Goal: Subscribe to service/newsletter

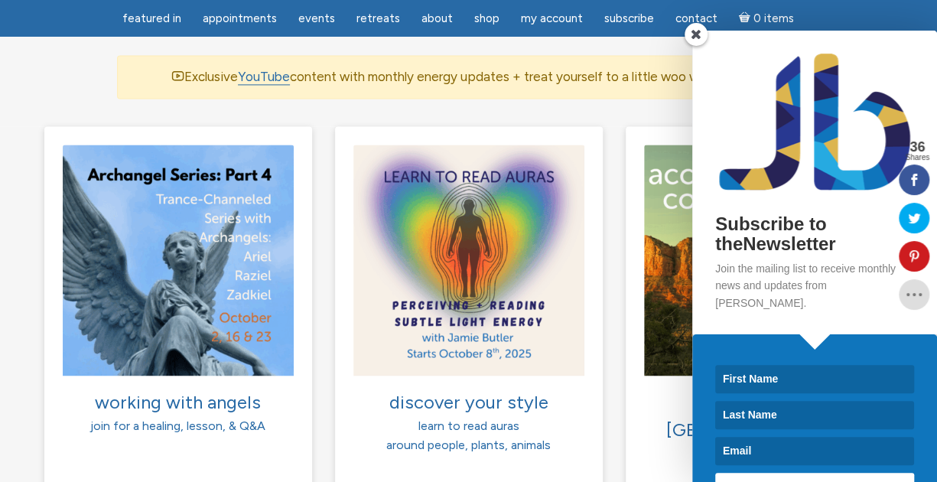
scroll to position [1042, 0]
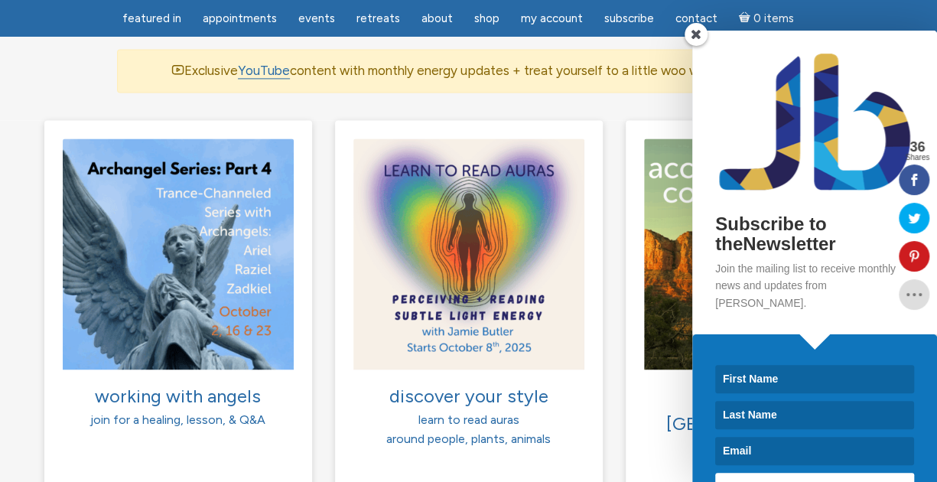
click at [727, 365] on input at bounding box center [814, 379] width 199 height 28
type input "[PERSON_NAME]"
type input "Sandow"
type input "jeane.sandow@gmail.com"
click at [780, 480] on span "SUBSCRIBE!" at bounding box center [814, 486] width 74 height 12
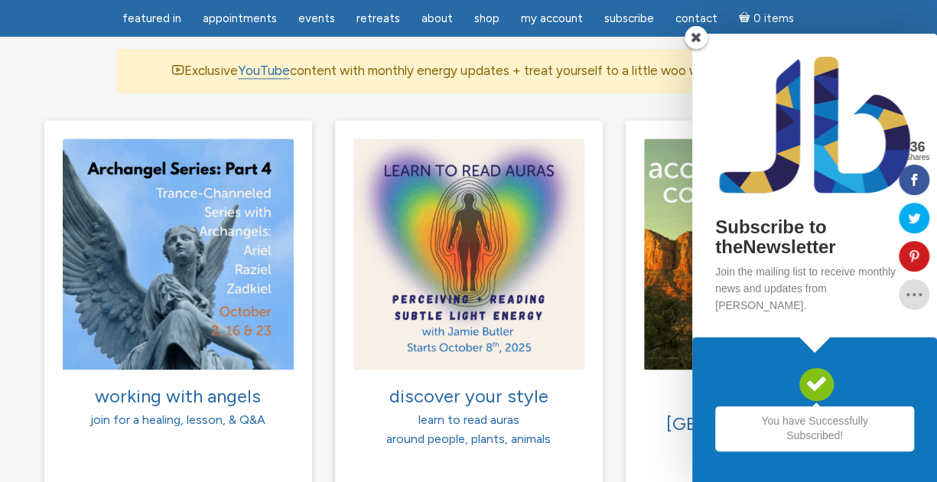
click at [697, 49] on span at bounding box center [696, 37] width 23 height 23
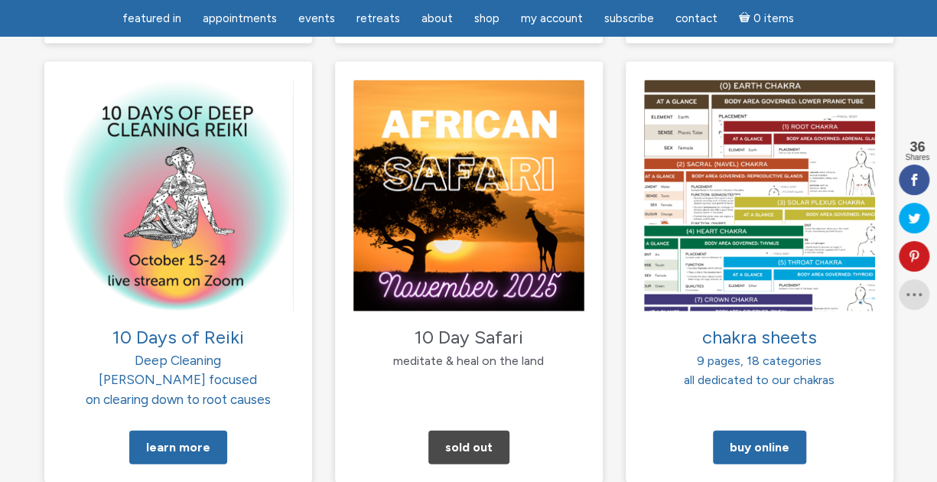
scroll to position [1601, 0]
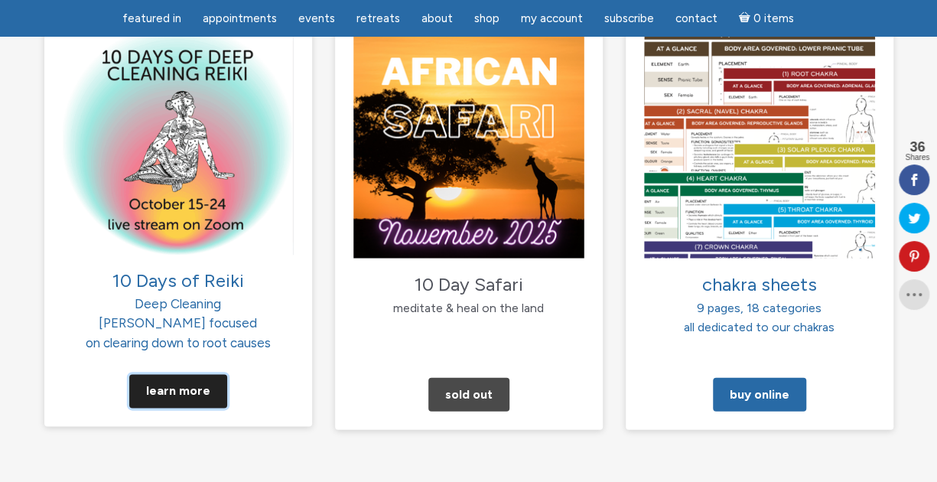
click at [173, 375] on link "Learn More" at bounding box center [178, 392] width 98 height 34
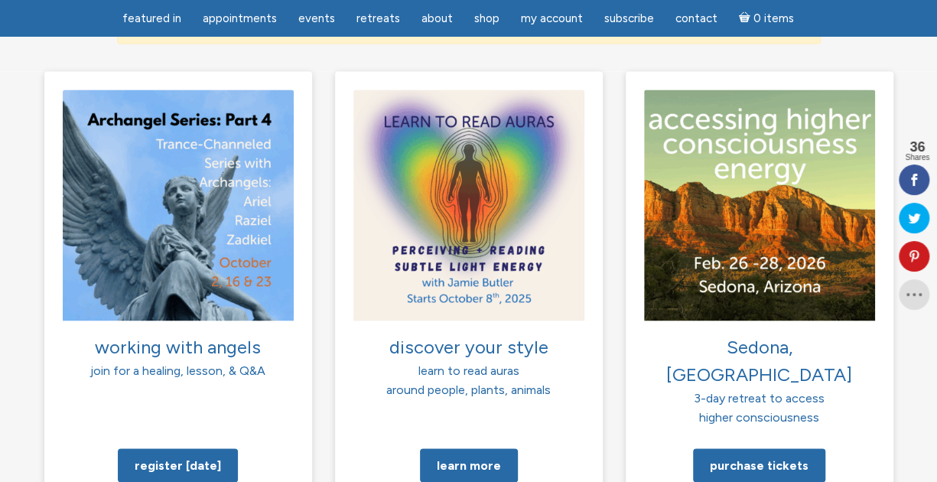
scroll to position [1086, 0]
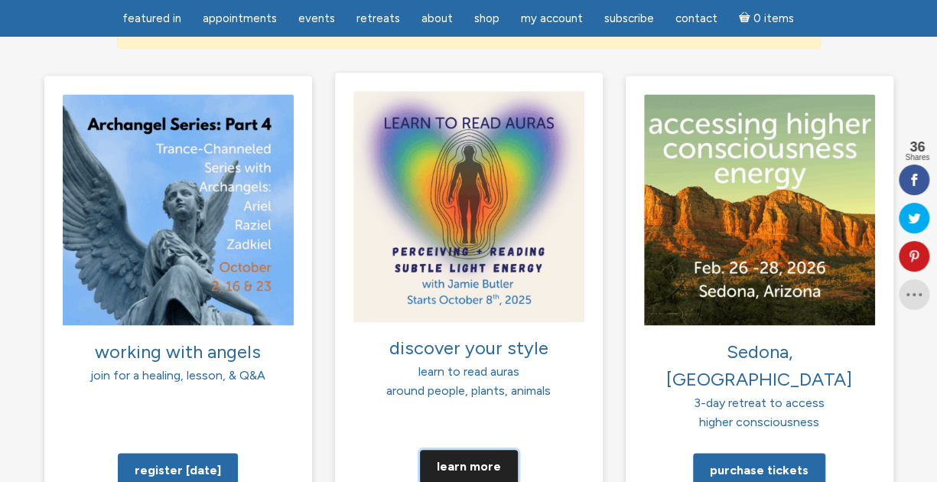
click at [472, 449] on link "Learn more" at bounding box center [469, 466] width 98 height 34
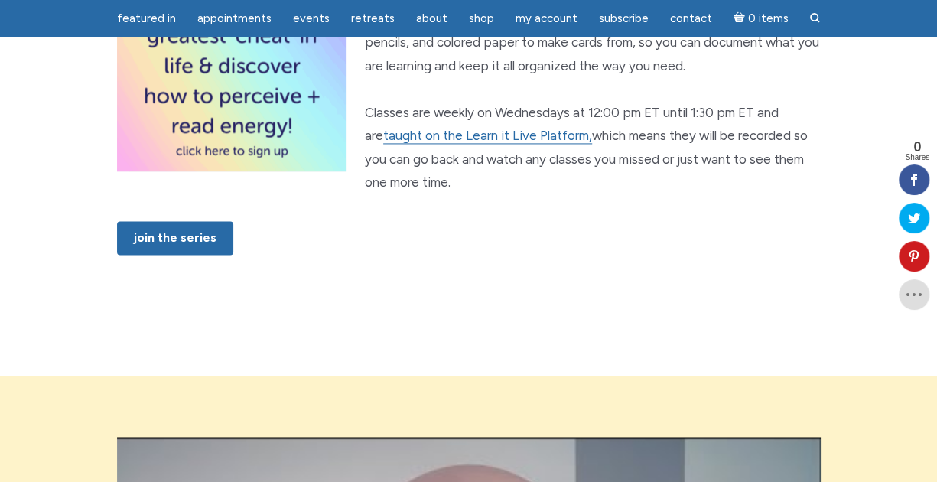
scroll to position [1094, 0]
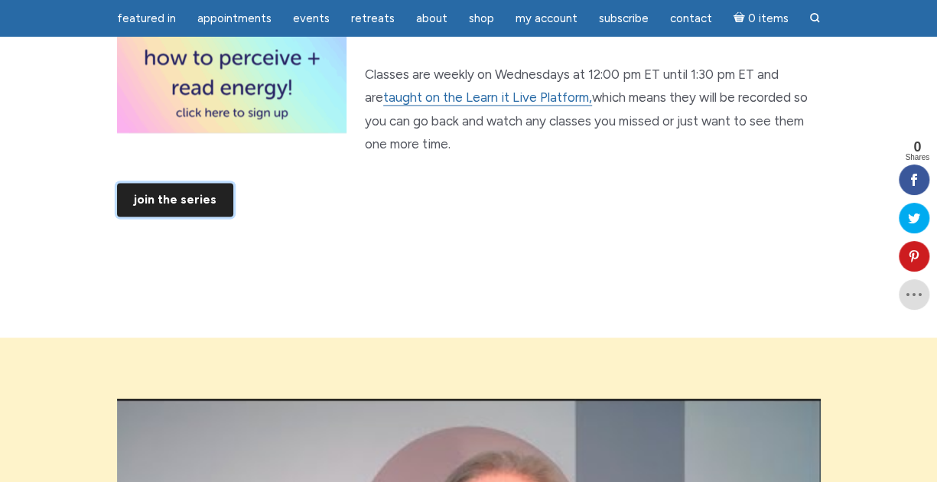
click at [168, 217] on link "JOIN THE SERIES" at bounding box center [175, 200] width 116 height 34
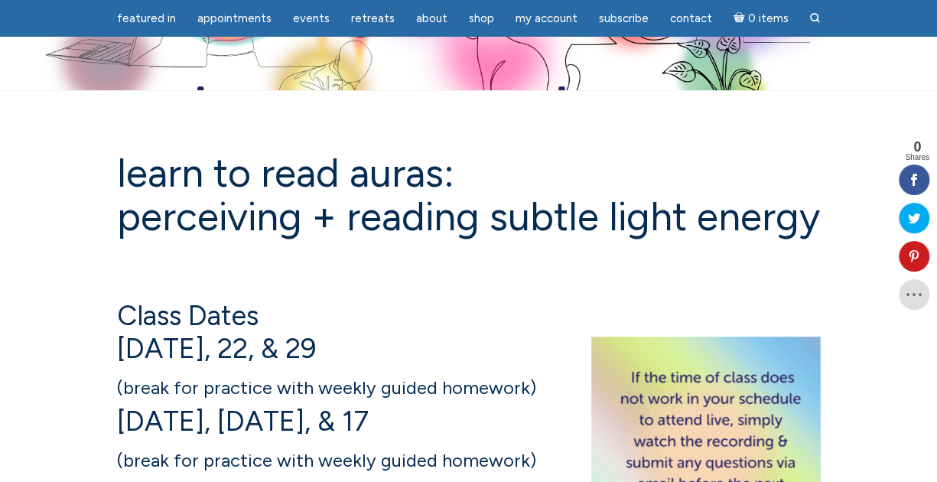
scroll to position [0, 0]
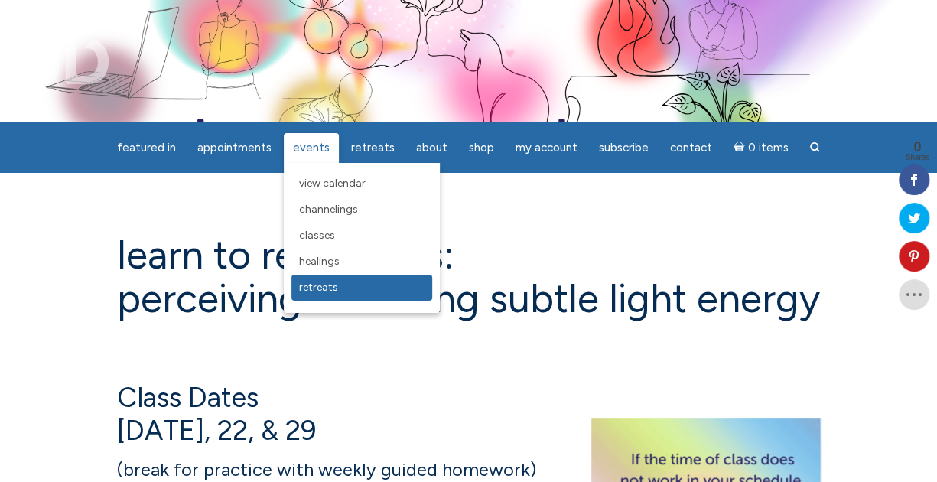
click at [315, 288] on span "Retreats" at bounding box center [318, 287] width 39 height 13
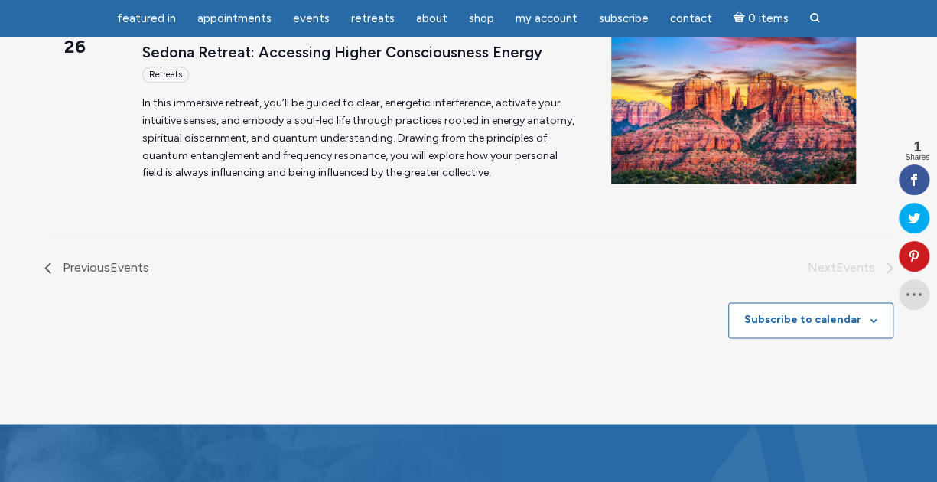
scroll to position [767, 0]
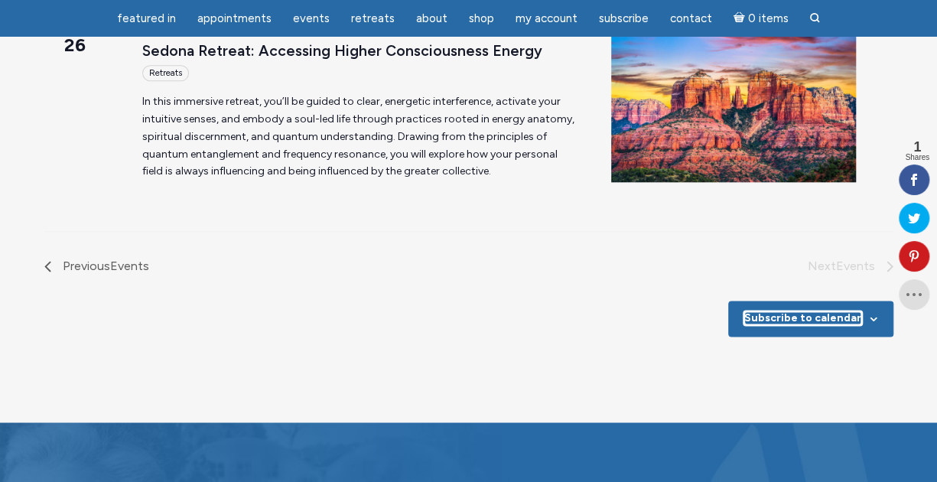
click at [811, 321] on button "Subscribe to calendar" at bounding box center [802, 317] width 117 height 13
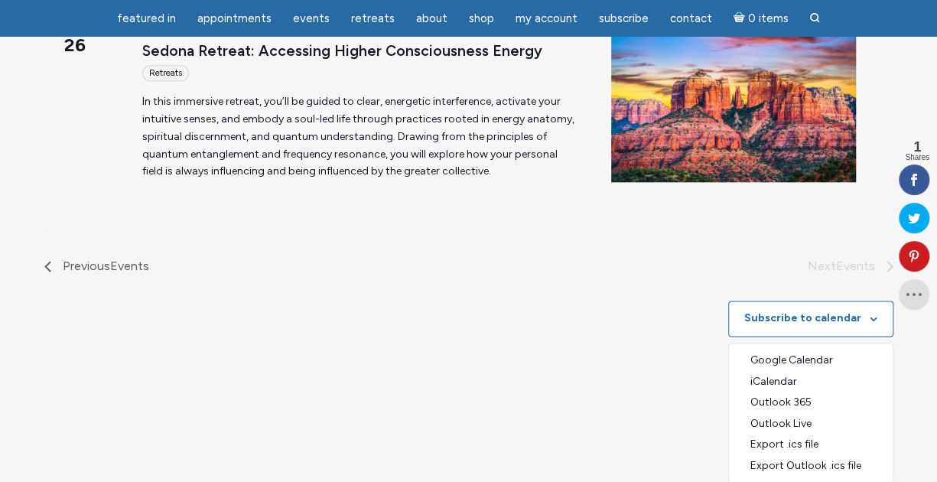
click at [412, 335] on div "Subscribe to calendar Google Calendar iCalendar Outlook 365 Outlook Live Export…" at bounding box center [468, 388] width 849 height 225
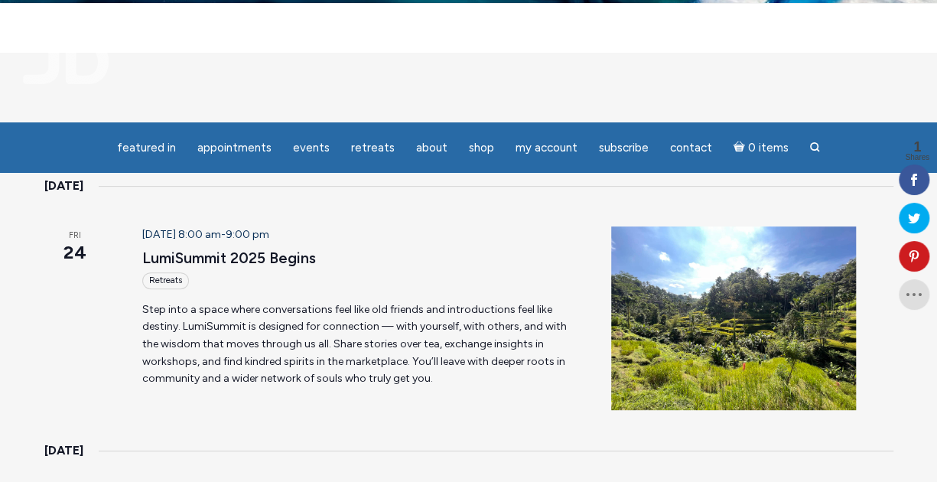
scroll to position [0, 0]
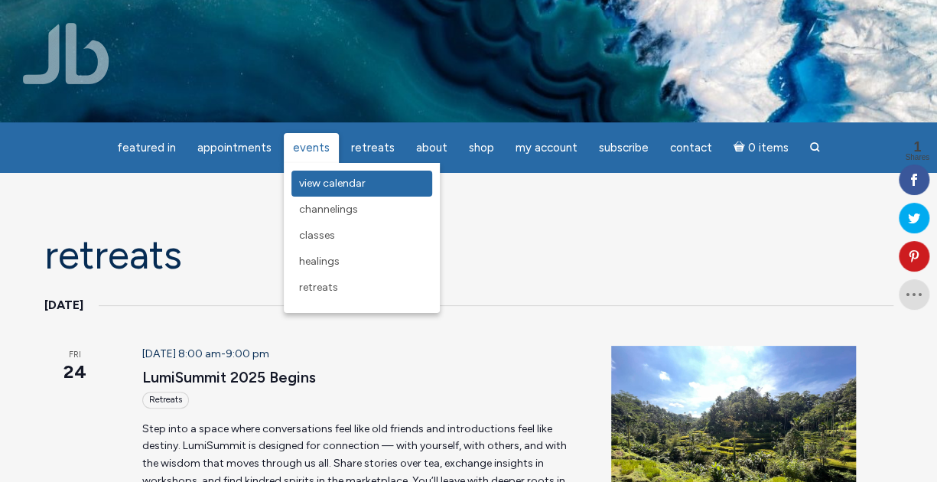
click at [315, 184] on span "View Calendar" at bounding box center [332, 183] width 67 height 13
